Goal: Task Accomplishment & Management: Manage account settings

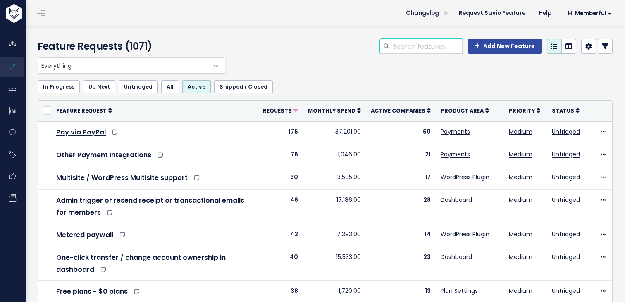
click at [419, 50] on input "search" at bounding box center [427, 46] width 71 height 15
click at [236, 89] on link "Shipped / Closed" at bounding box center [243, 86] width 59 height 13
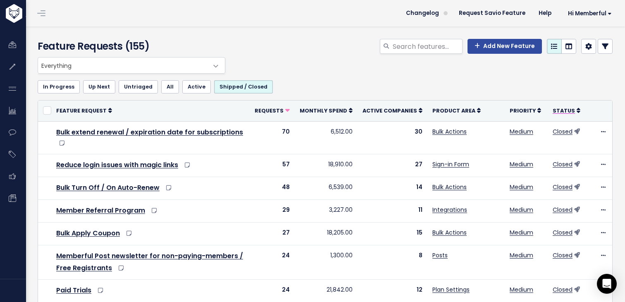
click at [570, 111] on span "Status" at bounding box center [564, 110] width 22 height 7
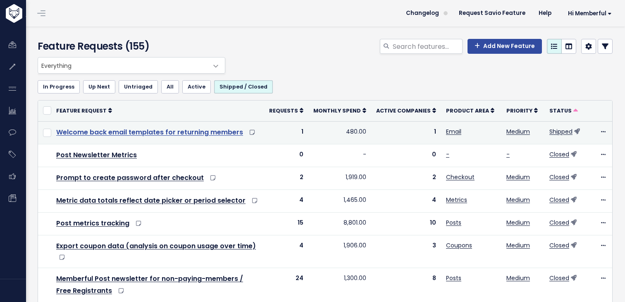
click at [185, 132] on link "Welcome back email templates for returning members" at bounding box center [149, 132] width 187 height 10
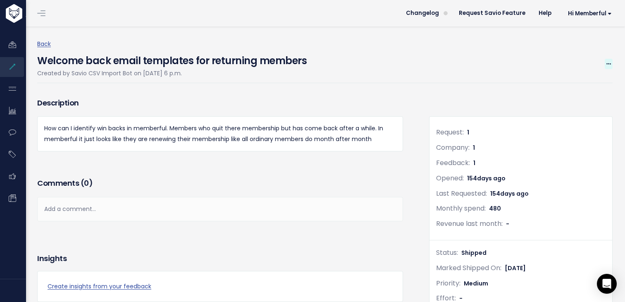
click at [610, 67] on span at bounding box center [609, 64] width 8 height 10
click at [587, 84] on link "Edit" at bounding box center [580, 87] width 61 height 16
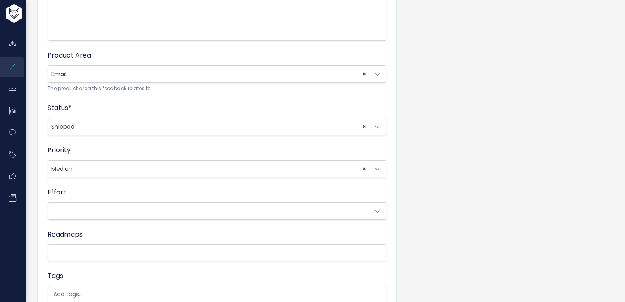
scroll to position [244, 0]
click at [288, 125] on span "× Shipped" at bounding box center [209, 125] width 322 height 17
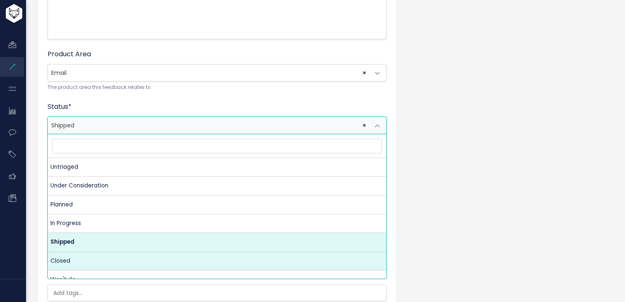
select select "CUSTOMER_NOTIFIED"
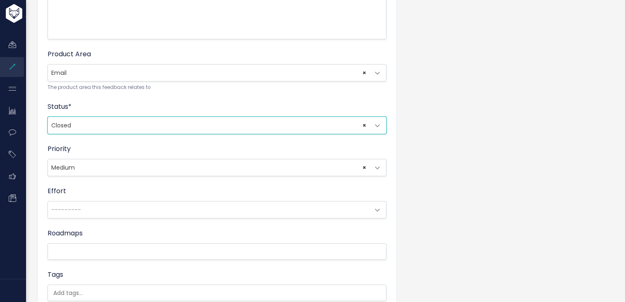
scroll to position [353, 0]
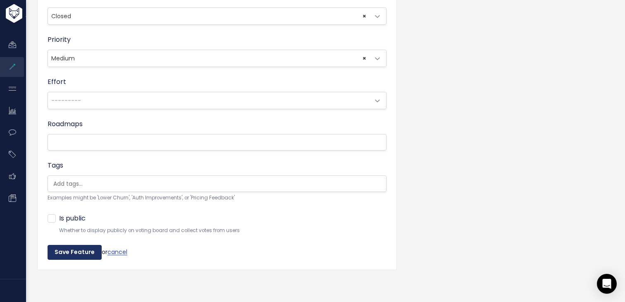
click at [69, 252] on input "Save Feature" at bounding box center [75, 252] width 54 height 15
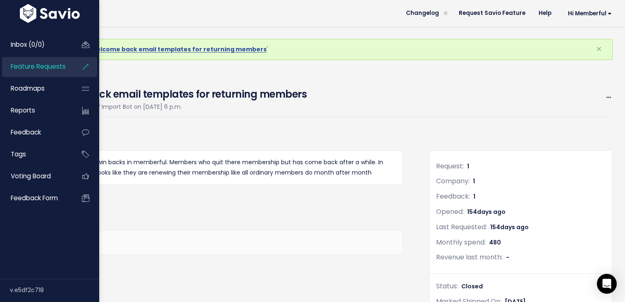
click at [41, 69] on span "Feature Requests" at bounding box center [38, 66] width 55 height 9
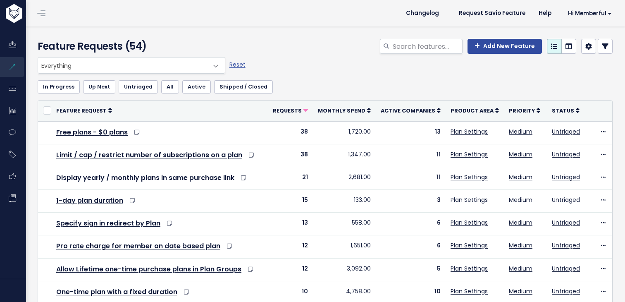
click at [450, 37] on div "Feature Requests (54) Add New Feature" at bounding box center [324, 41] width 598 height 31
click at [449, 50] on input "search" at bounding box center [427, 46] width 71 height 15
type input "shopify"
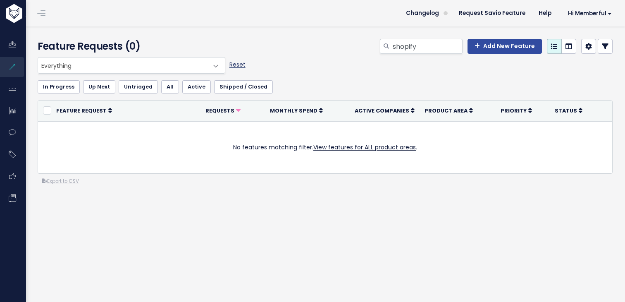
click at [238, 64] on link "Reset" at bounding box center [237, 64] width 16 height 8
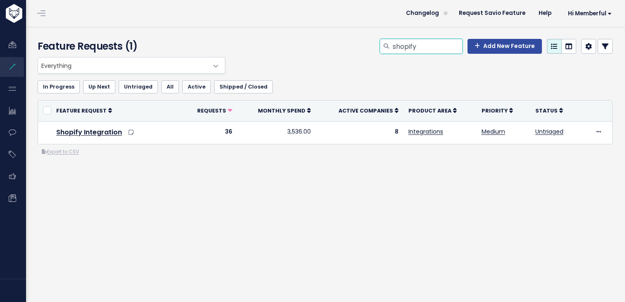
click at [434, 45] on input "shopify" at bounding box center [427, 46] width 71 height 15
type input "spotify"
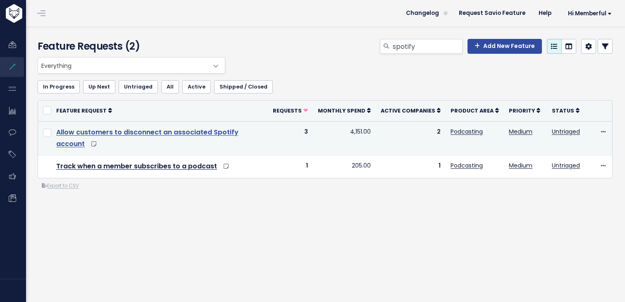
click at [219, 132] on link "Allow customers to disconnect an associated Spotify account" at bounding box center [147, 137] width 182 height 21
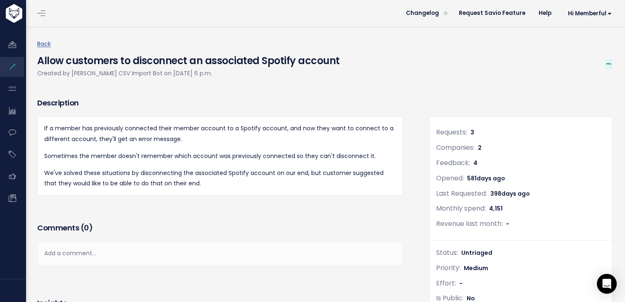
click at [605, 64] on span at bounding box center [609, 64] width 8 height 10
click at [586, 82] on link "Edit" at bounding box center [580, 87] width 61 height 16
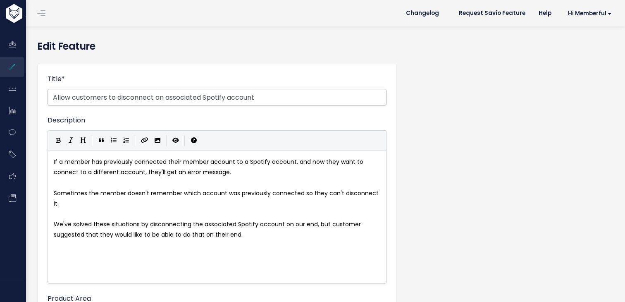
click at [293, 99] on input "Allow customers to disconnect an associated Spotify account" at bounding box center [217, 97] width 339 height 17
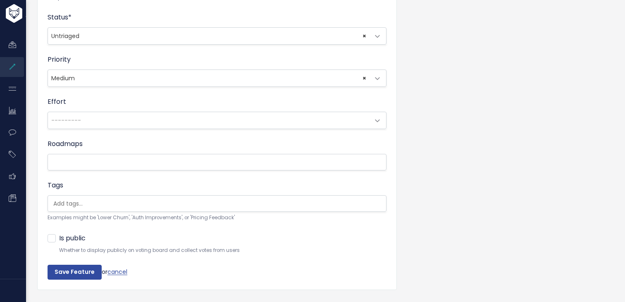
scroll to position [353, 0]
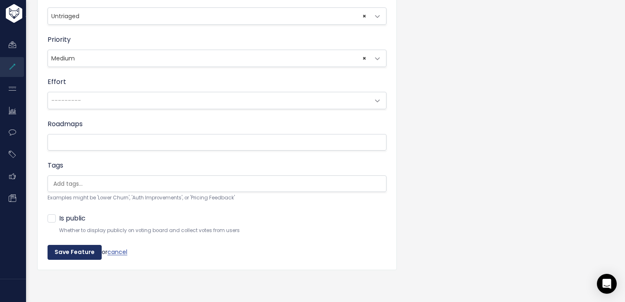
type input "allow disconnecting an associated Spotify account"
click at [76, 255] on input "Save Feature" at bounding box center [75, 252] width 54 height 15
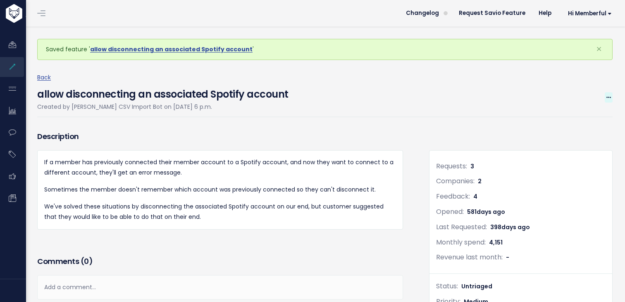
click at [610, 93] on span at bounding box center [609, 97] width 8 height 10
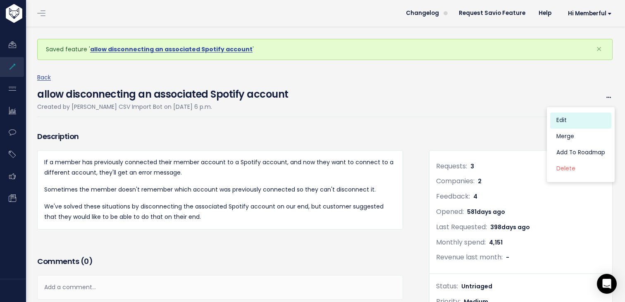
click at [579, 119] on link "Edit" at bounding box center [580, 120] width 61 height 16
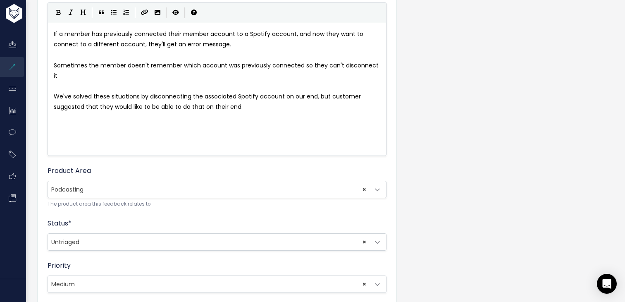
scroll to position [139, 0]
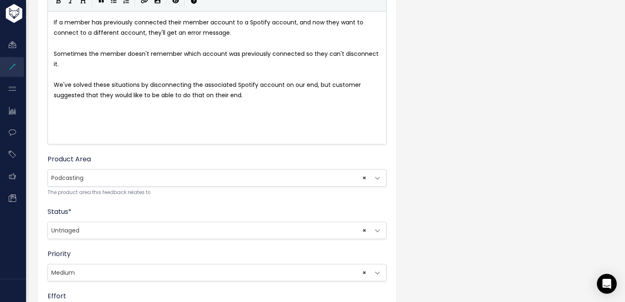
click at [166, 232] on span "× Untriaged" at bounding box center [209, 230] width 322 height 17
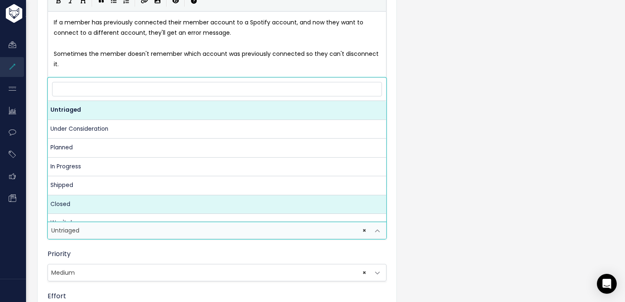
select select "CUSTOMER_NOTIFIED"
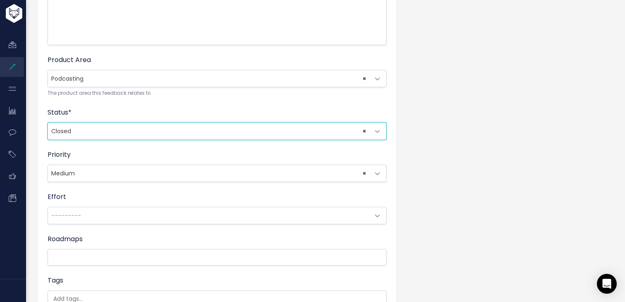
scroll to position [353, 0]
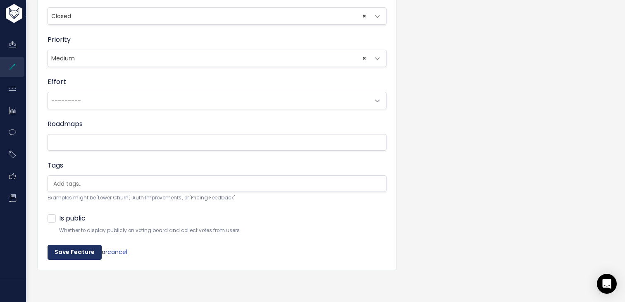
click at [80, 250] on input "Save Feature" at bounding box center [75, 252] width 54 height 15
